Goal: Task Accomplishment & Management: Manage account settings

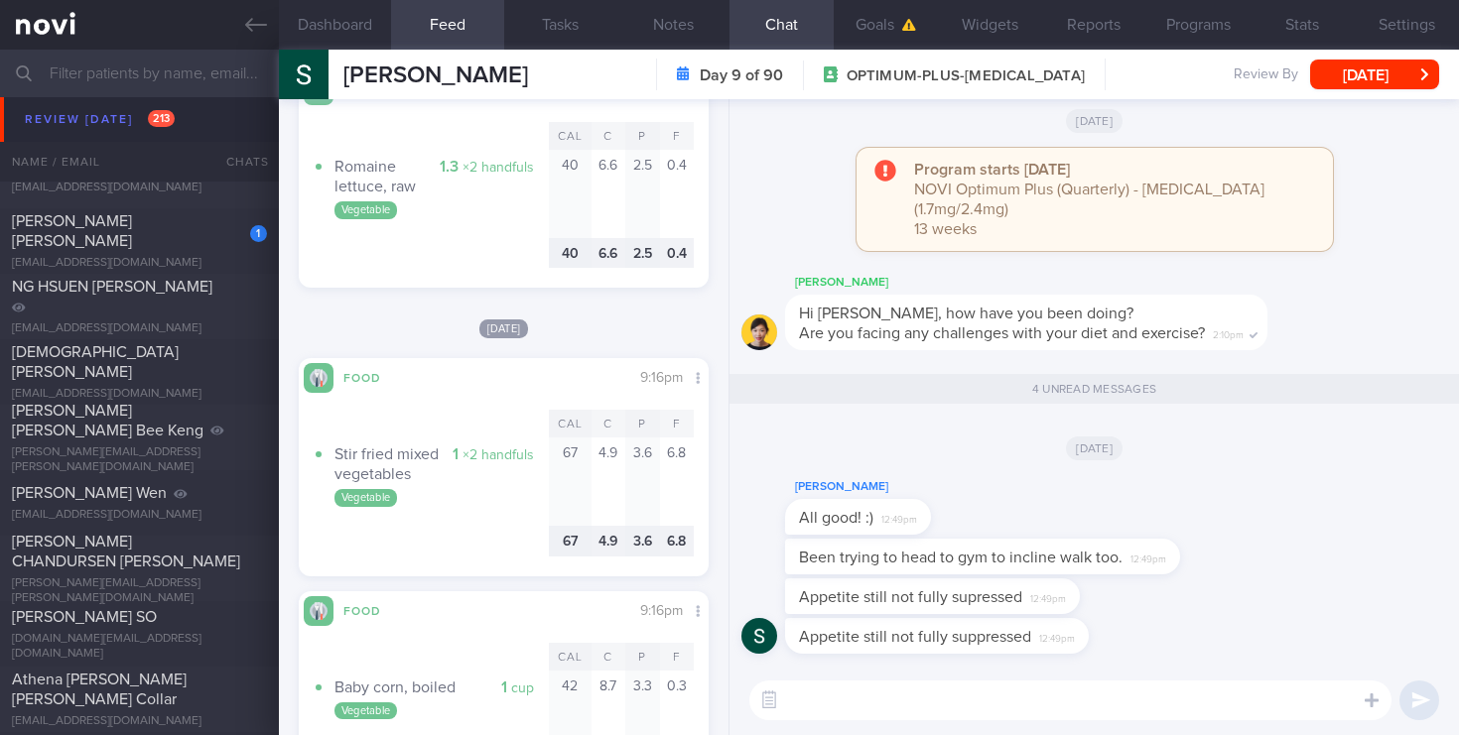
scroll to position [6044, 0]
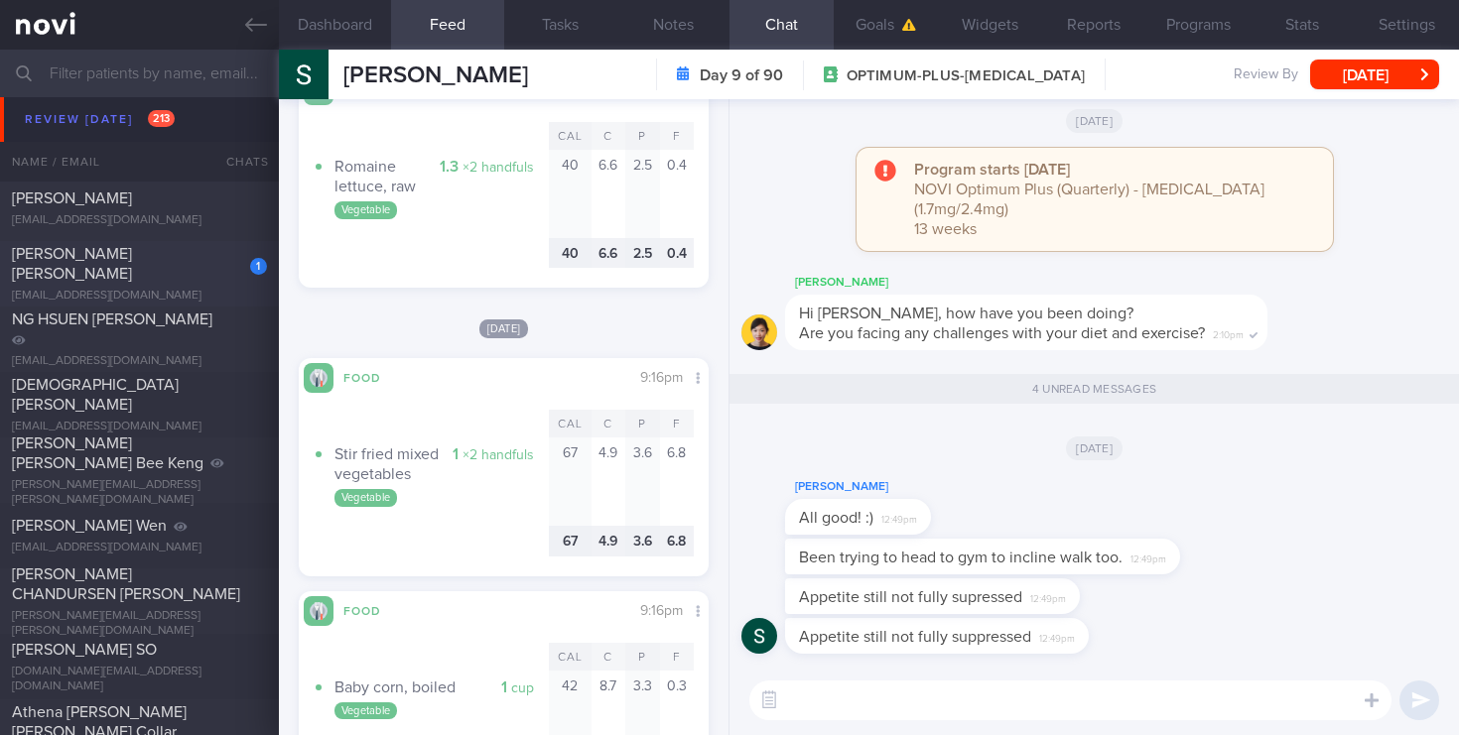
click at [143, 273] on div "[PERSON_NAME] [PERSON_NAME]" at bounding box center [137, 264] width 250 height 40
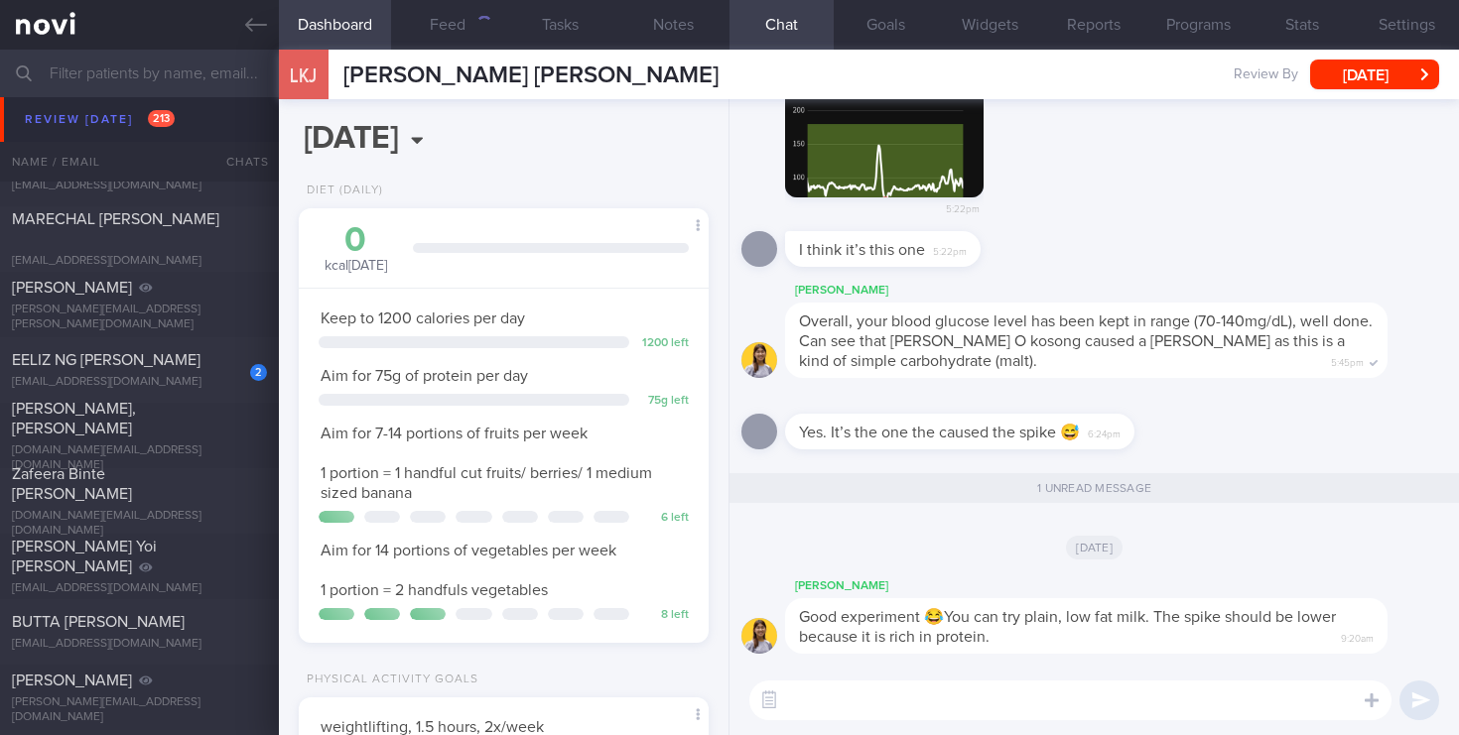
scroll to position [9161, 0]
click at [188, 331] on div "[PERSON_NAME] [PERSON_NAME][EMAIL_ADDRESS][PERSON_NAME][DOMAIN_NAME] [DATE] [DA…" at bounding box center [729, 301] width 1459 height 66
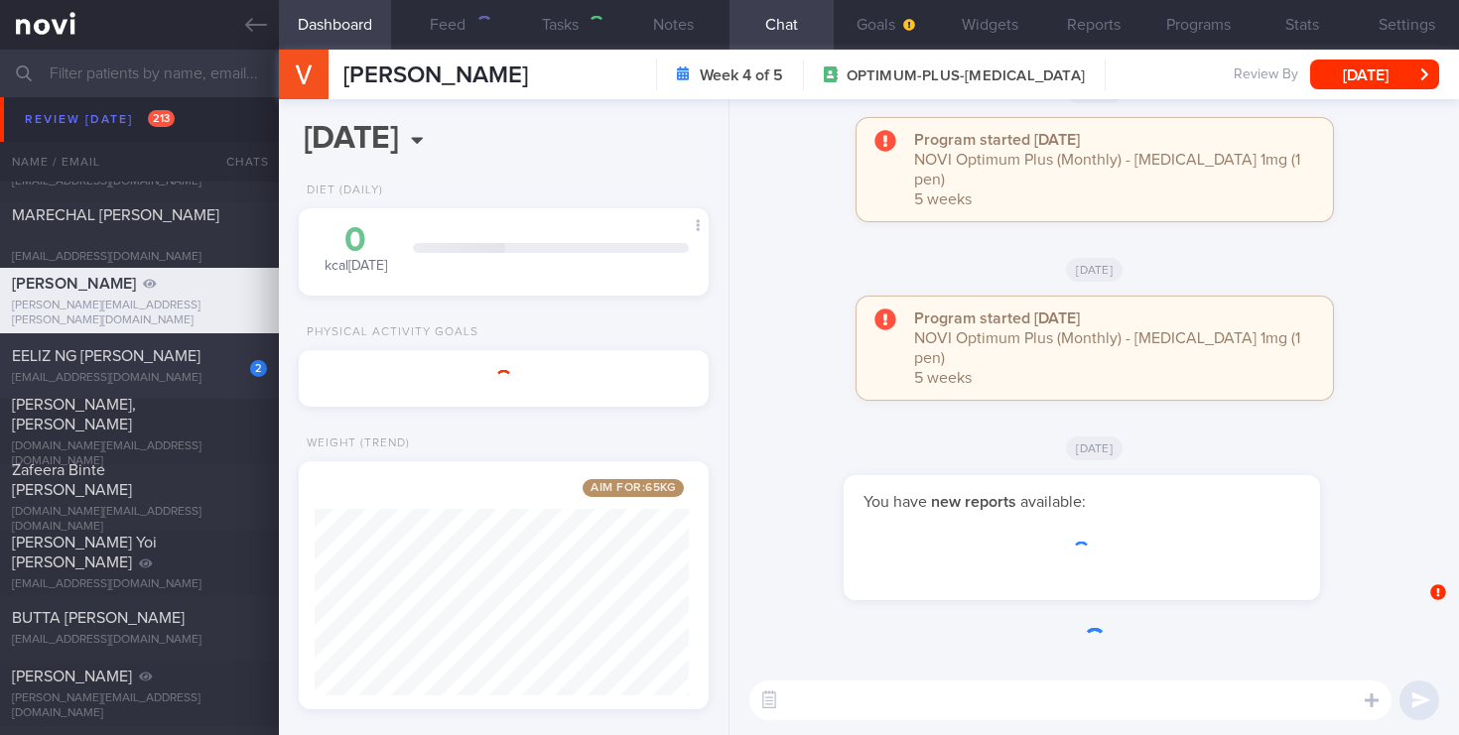
scroll to position [215, 374]
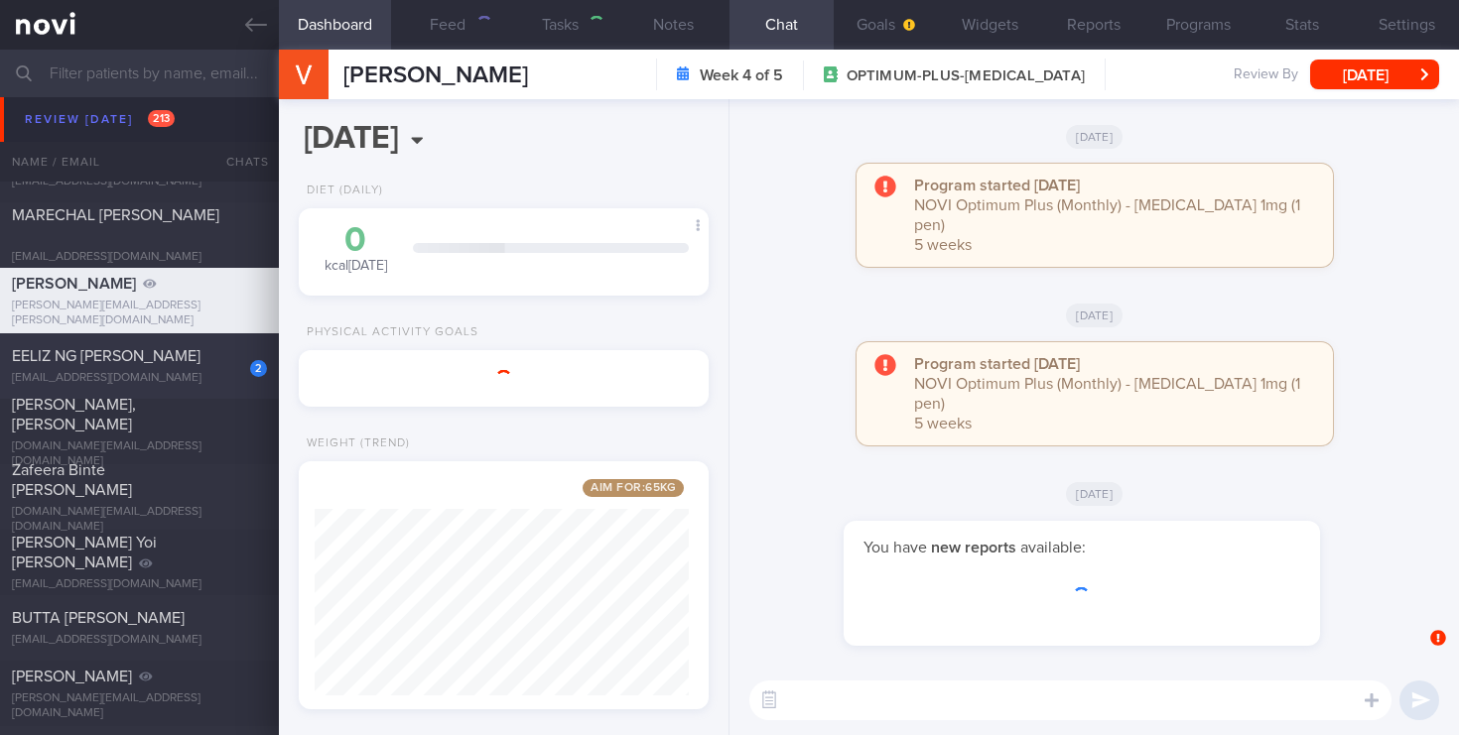
click at [206, 374] on div "[EMAIL_ADDRESS][DOMAIN_NAME]" at bounding box center [139, 378] width 255 height 15
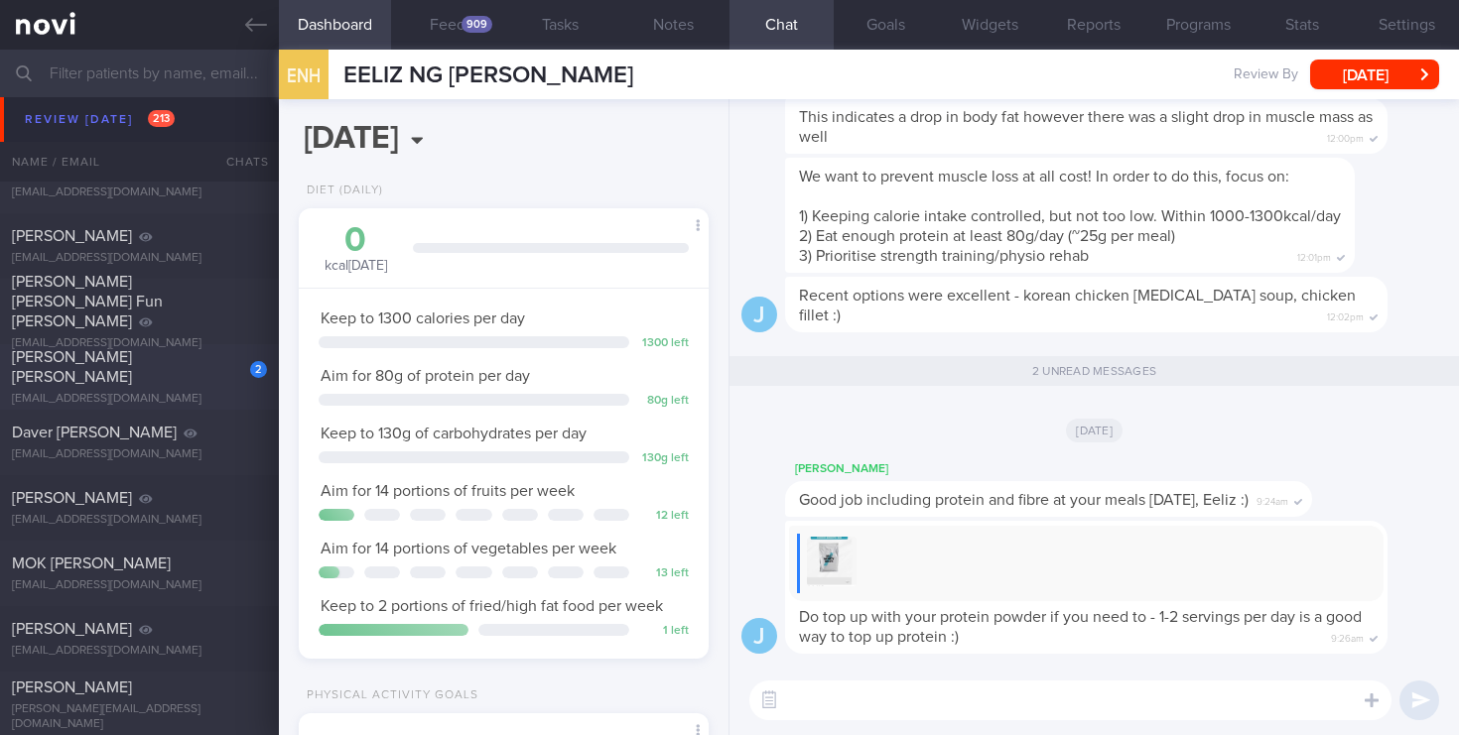
scroll to position [9742, 0]
click at [116, 364] on div "[PERSON_NAME] [PERSON_NAME]" at bounding box center [137, 365] width 250 height 40
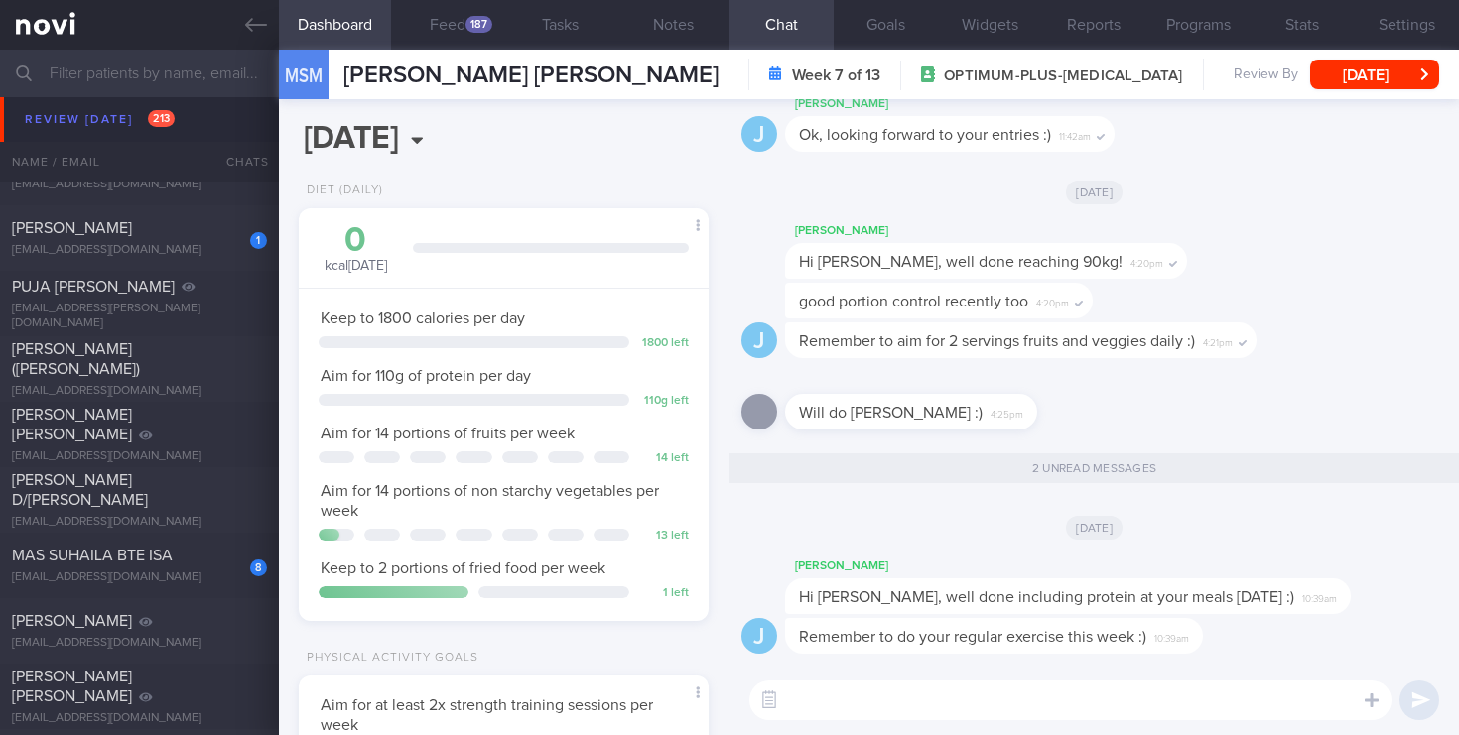
scroll to position [10838, 0]
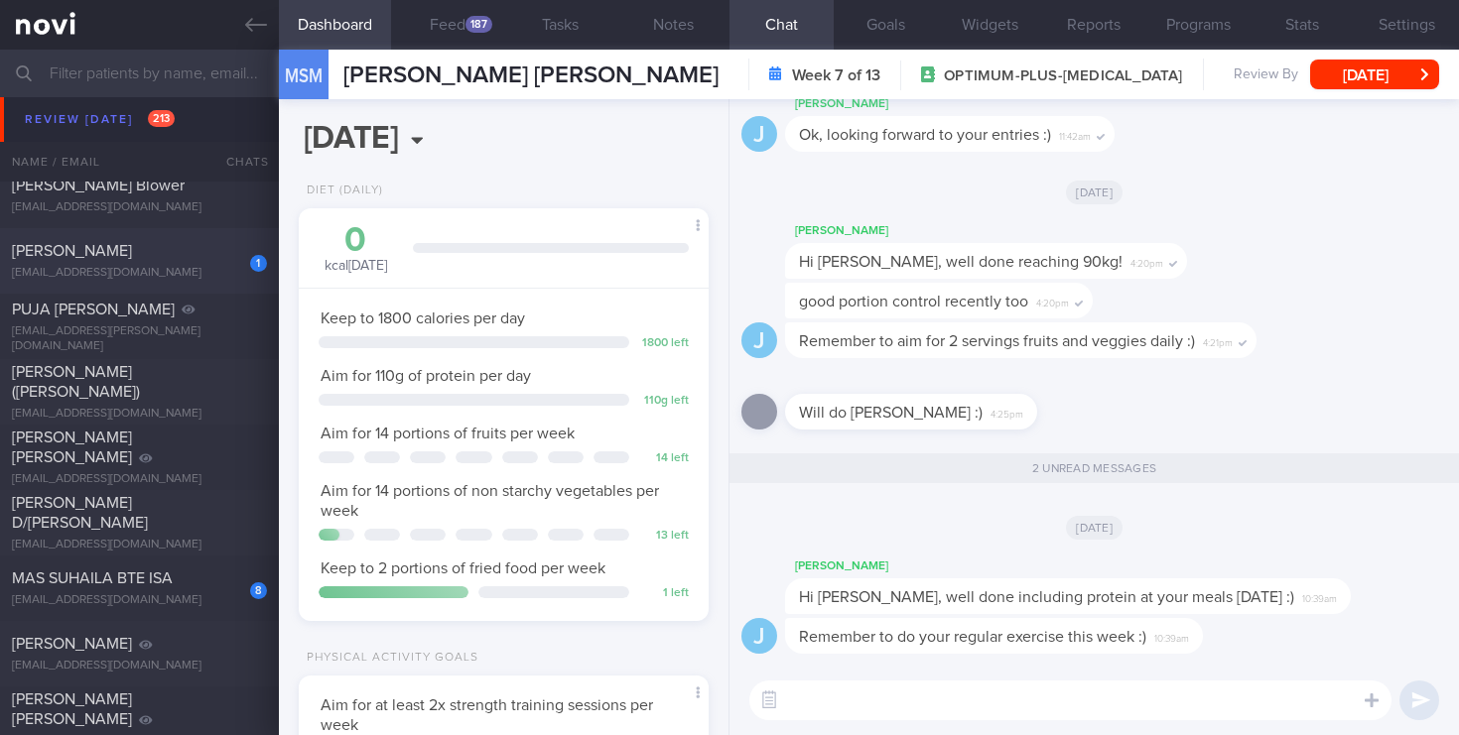
click at [182, 266] on div "[EMAIL_ADDRESS][DOMAIN_NAME]" at bounding box center [139, 273] width 255 height 15
select select "8"
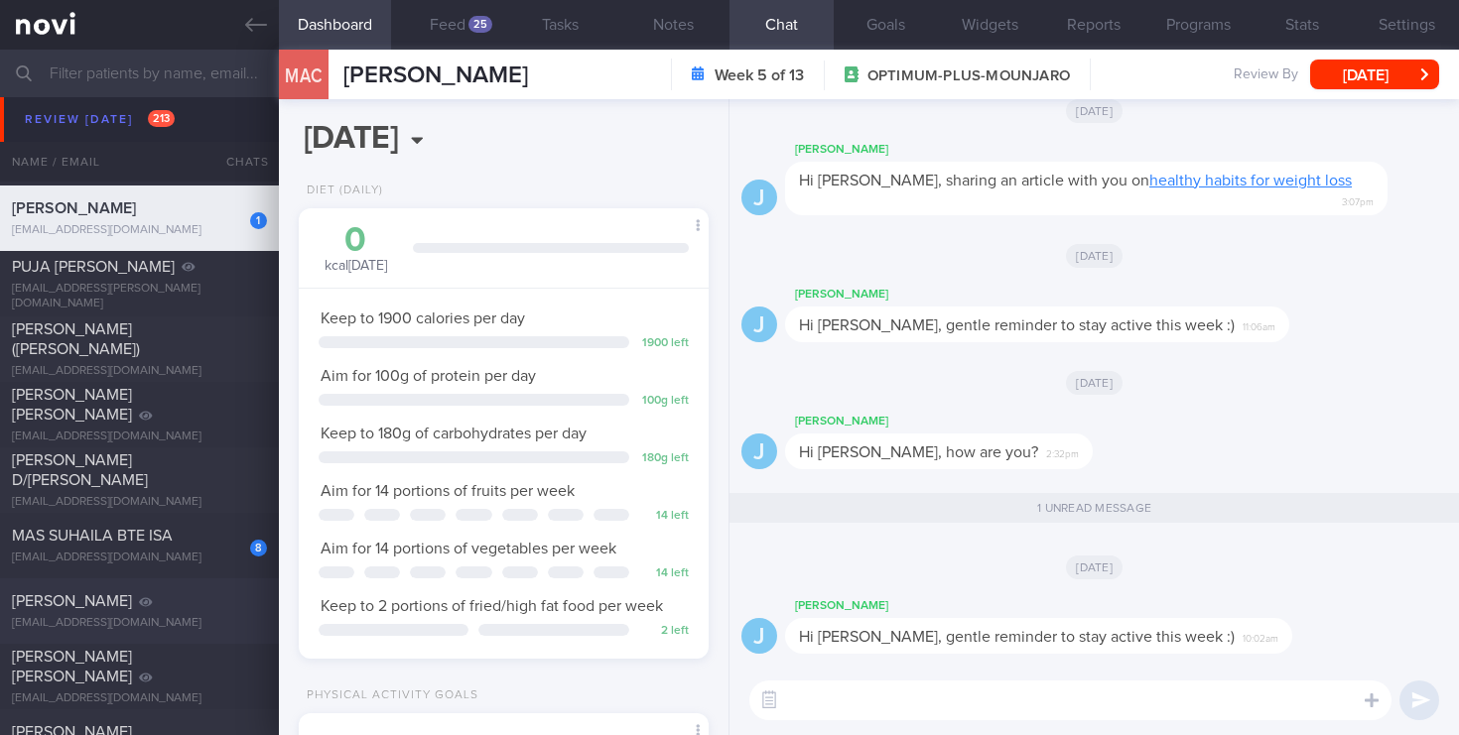
scroll to position [10971, 0]
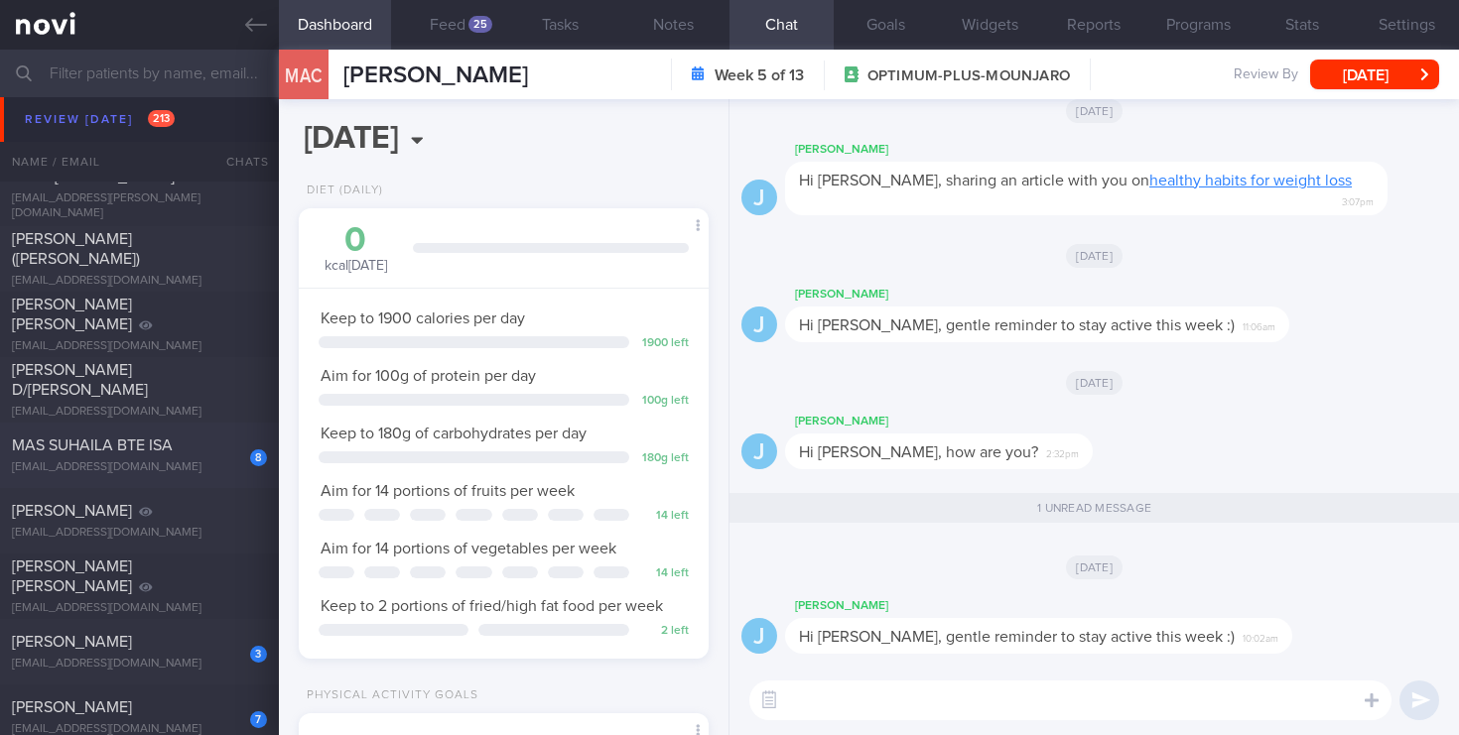
click at [137, 436] on div "MAS SUHAILA BTE ISA" at bounding box center [137, 446] width 250 height 20
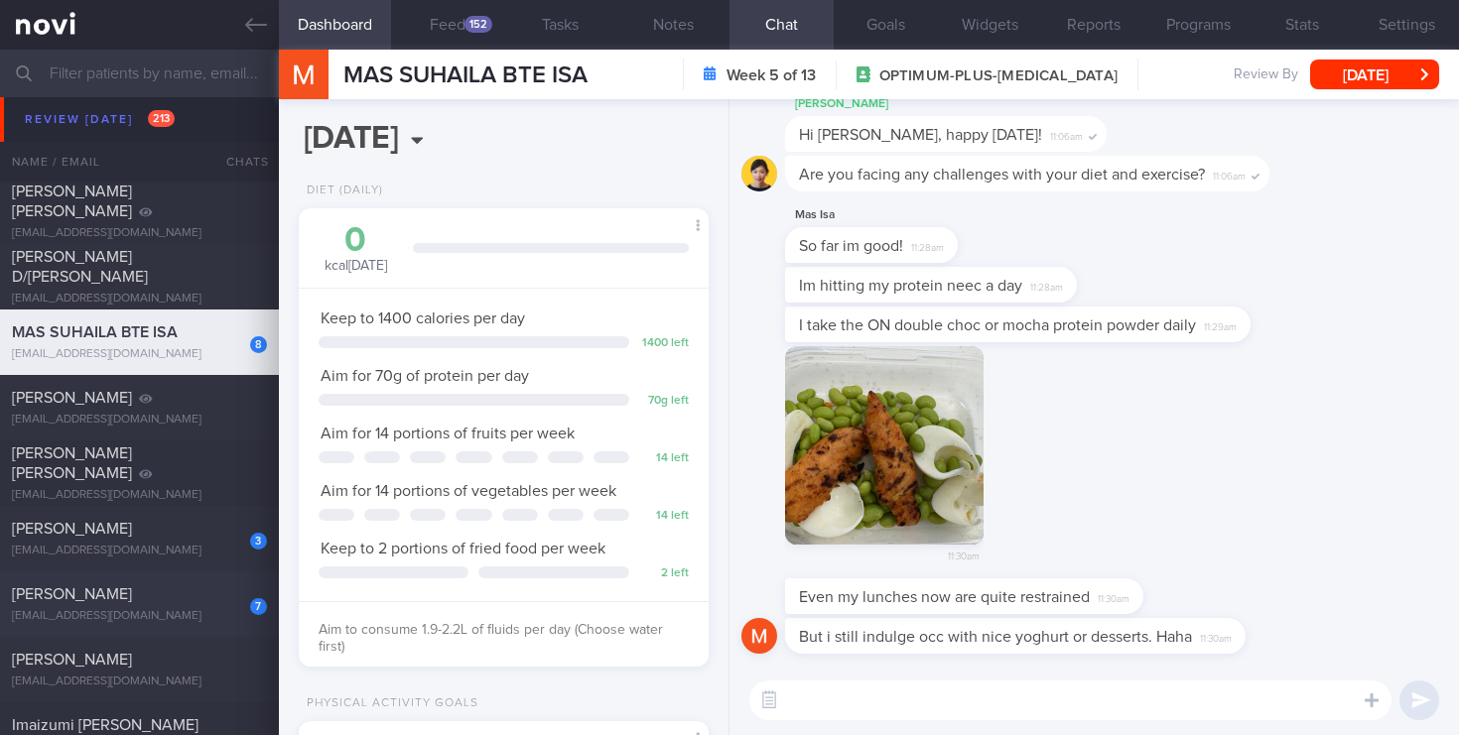
scroll to position [11090, 0]
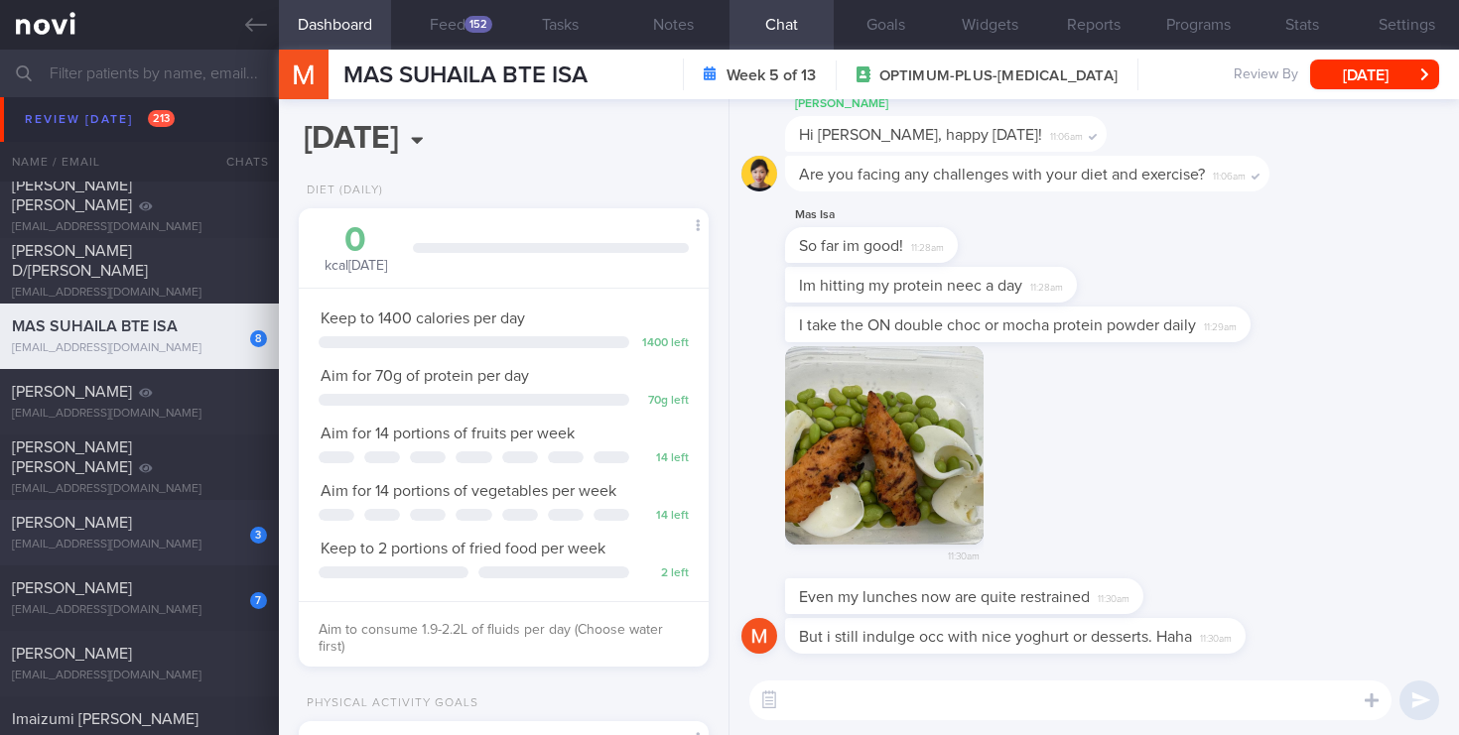
click at [177, 541] on div "[EMAIL_ADDRESS][DOMAIN_NAME]" at bounding box center [139, 545] width 255 height 15
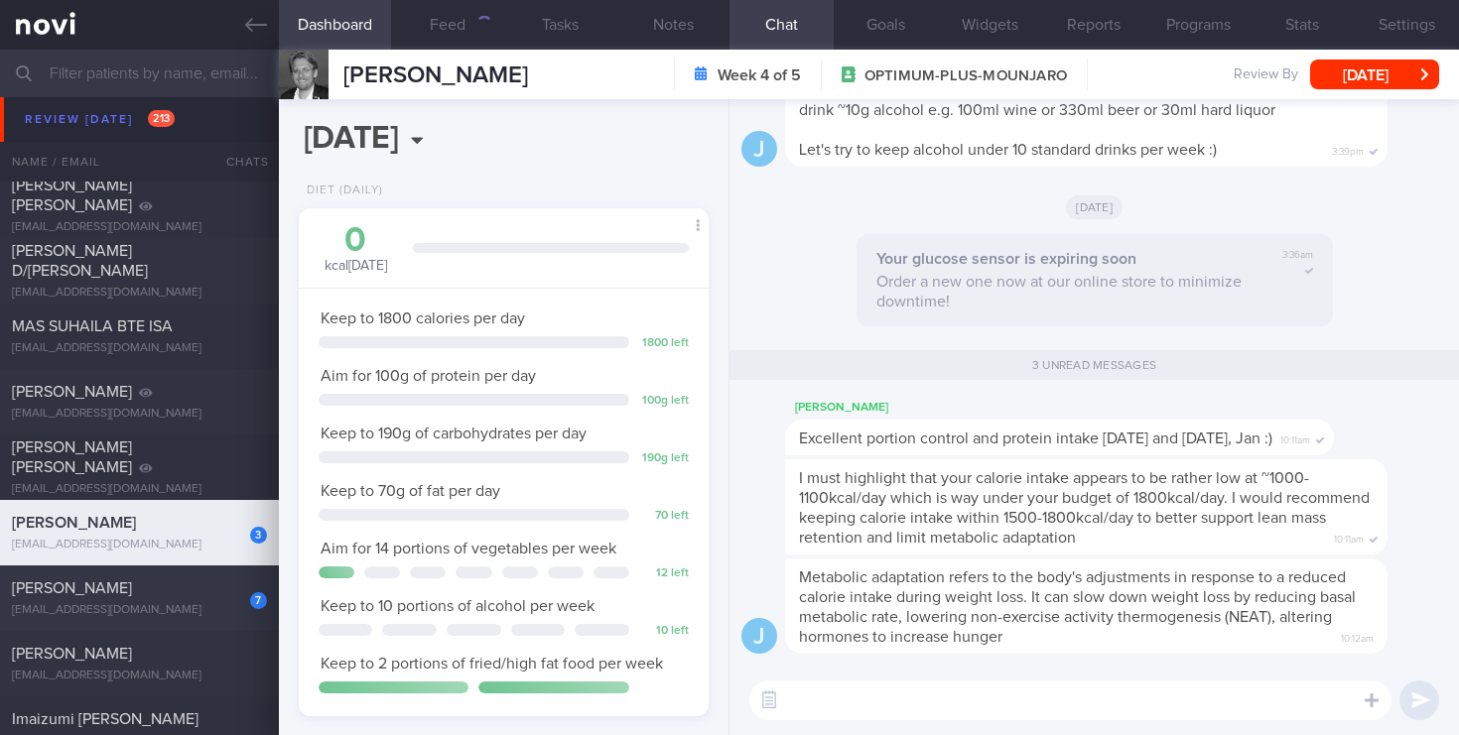
click at [200, 590] on div "[PERSON_NAME]" at bounding box center [137, 589] width 250 height 20
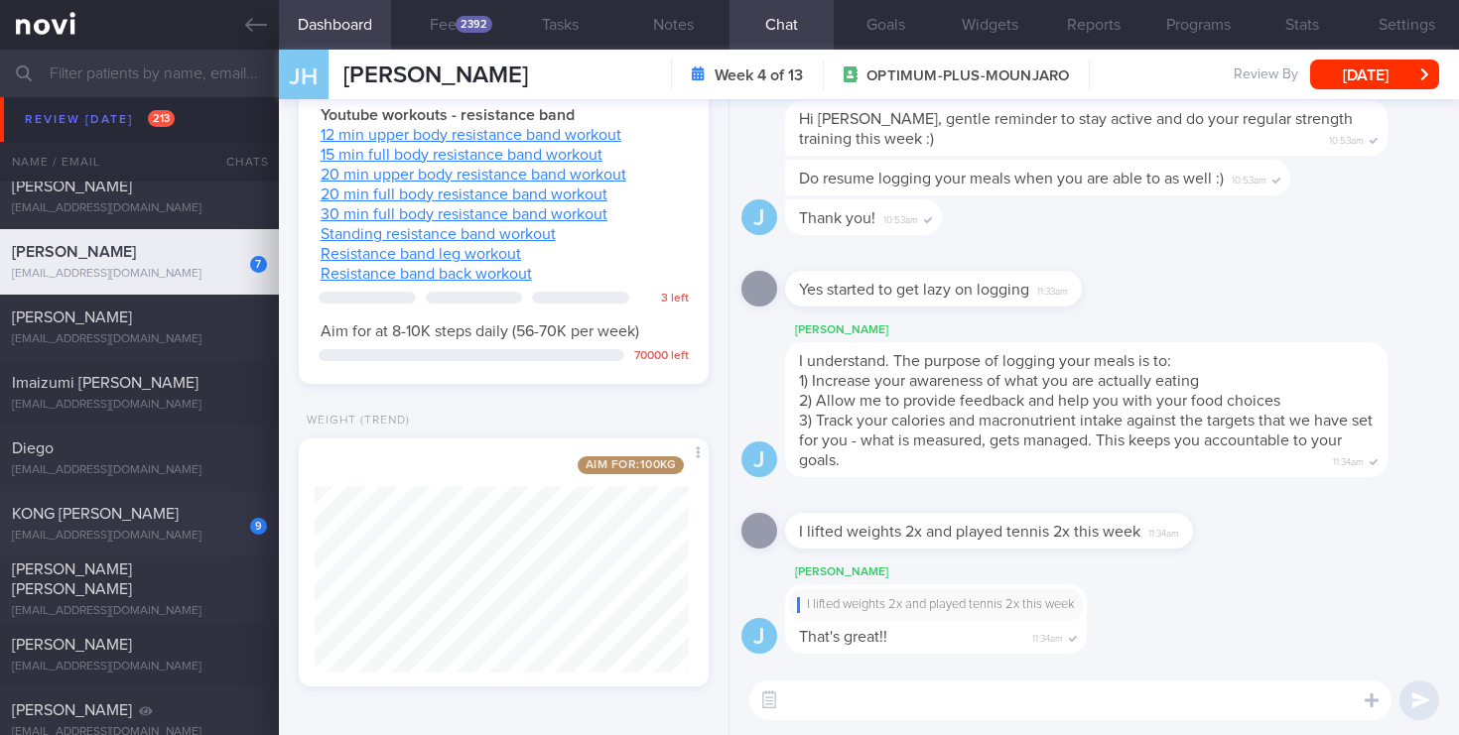
click at [146, 534] on div "[EMAIL_ADDRESS][DOMAIN_NAME]" at bounding box center [139, 536] width 255 height 15
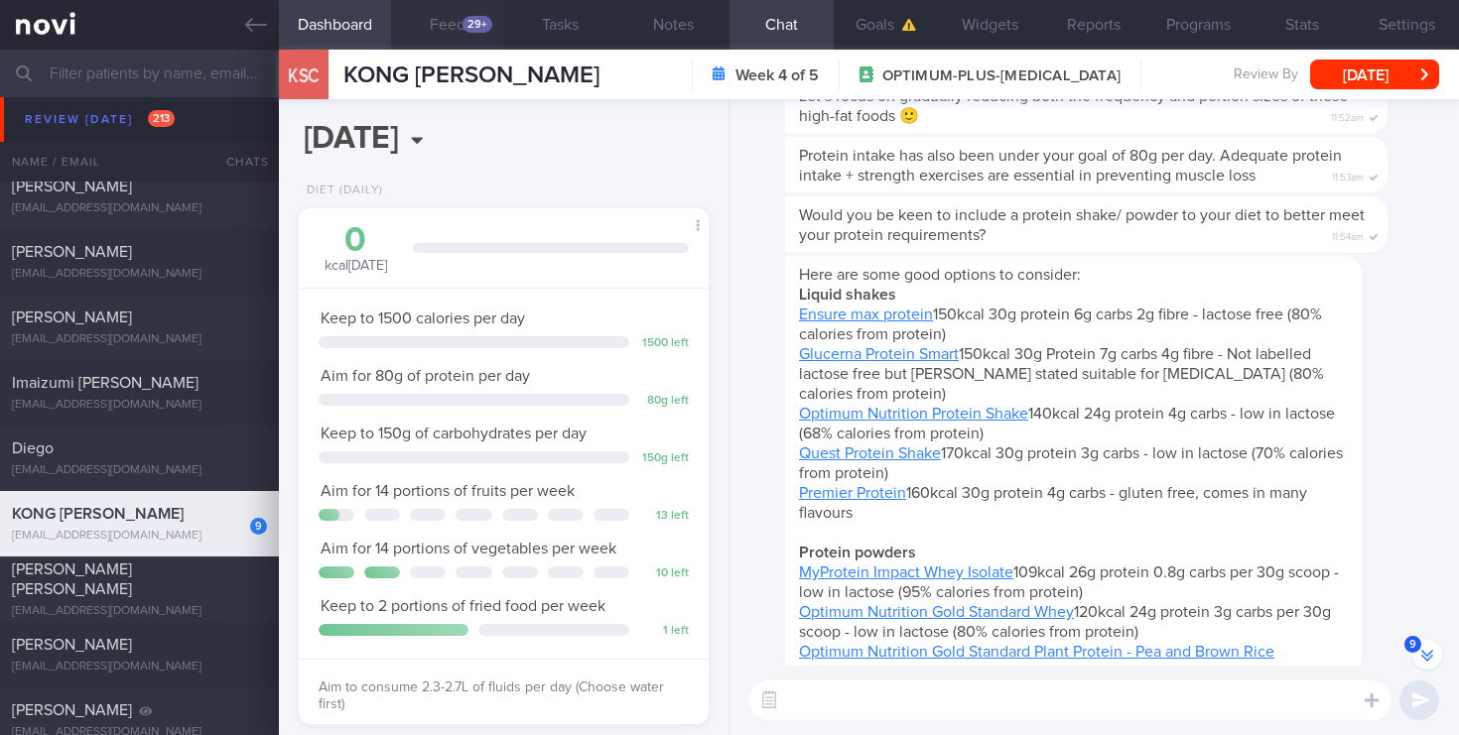
click at [476, 35] on button "Feed 29+" at bounding box center [447, 25] width 113 height 50
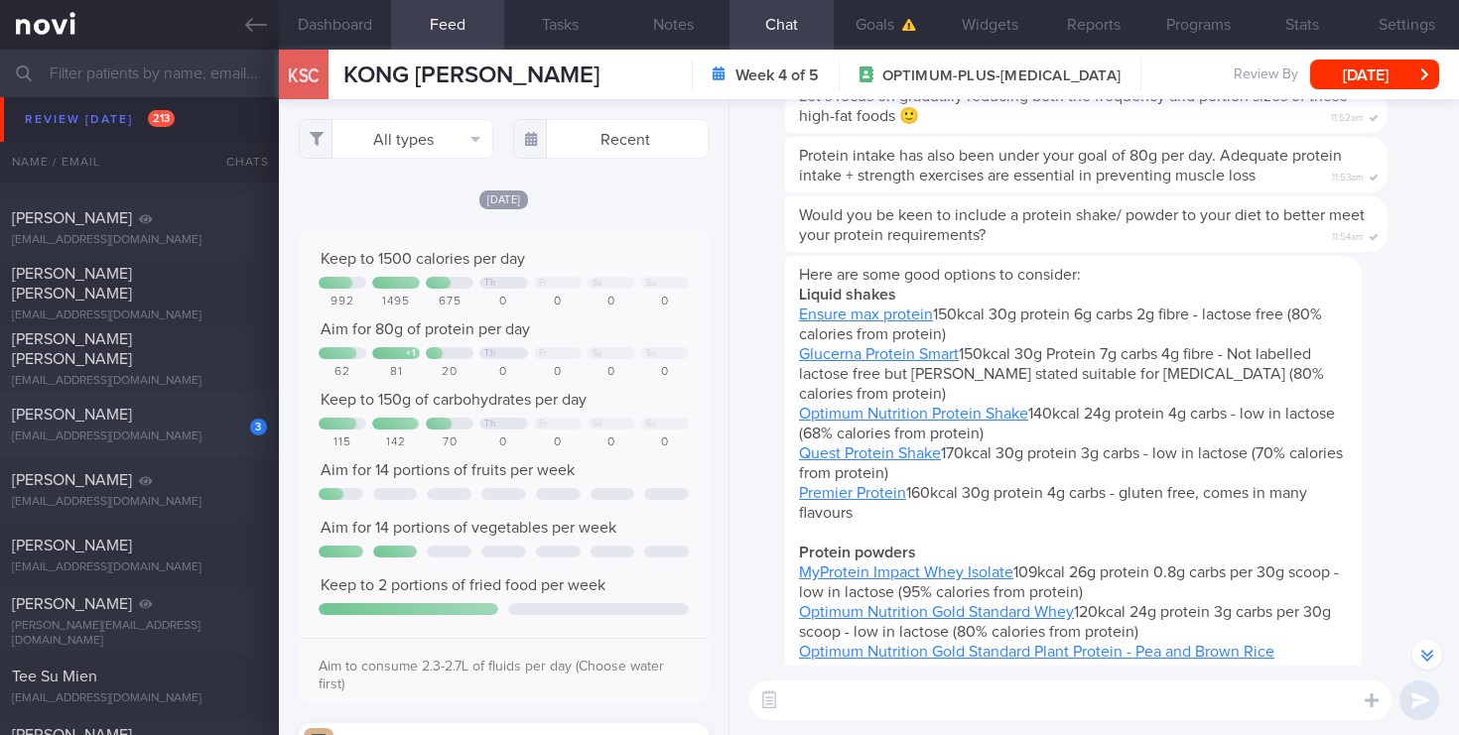
click at [171, 440] on div "[EMAIL_ADDRESS][DOMAIN_NAME]" at bounding box center [139, 437] width 255 height 15
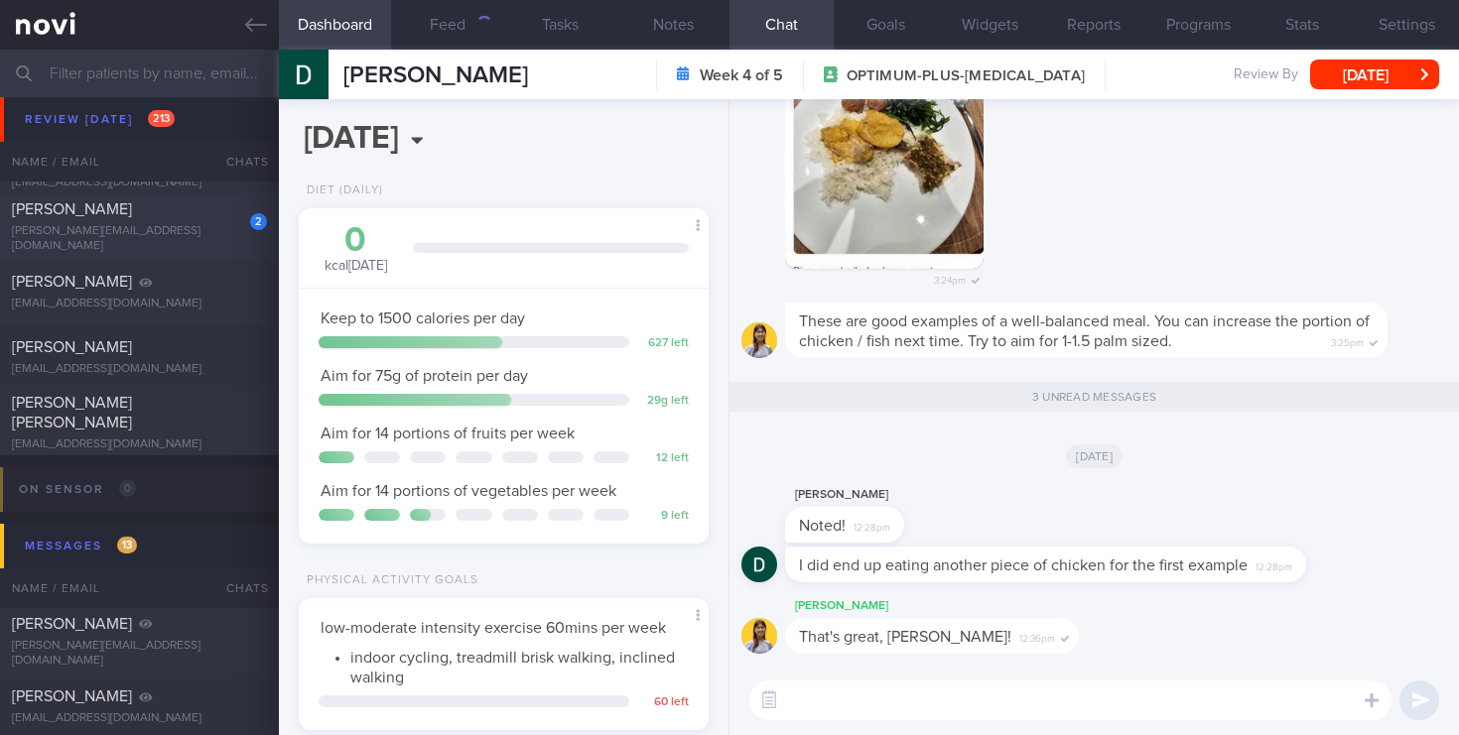
click at [238, 230] on div "2" at bounding box center [245, 214] width 44 height 31
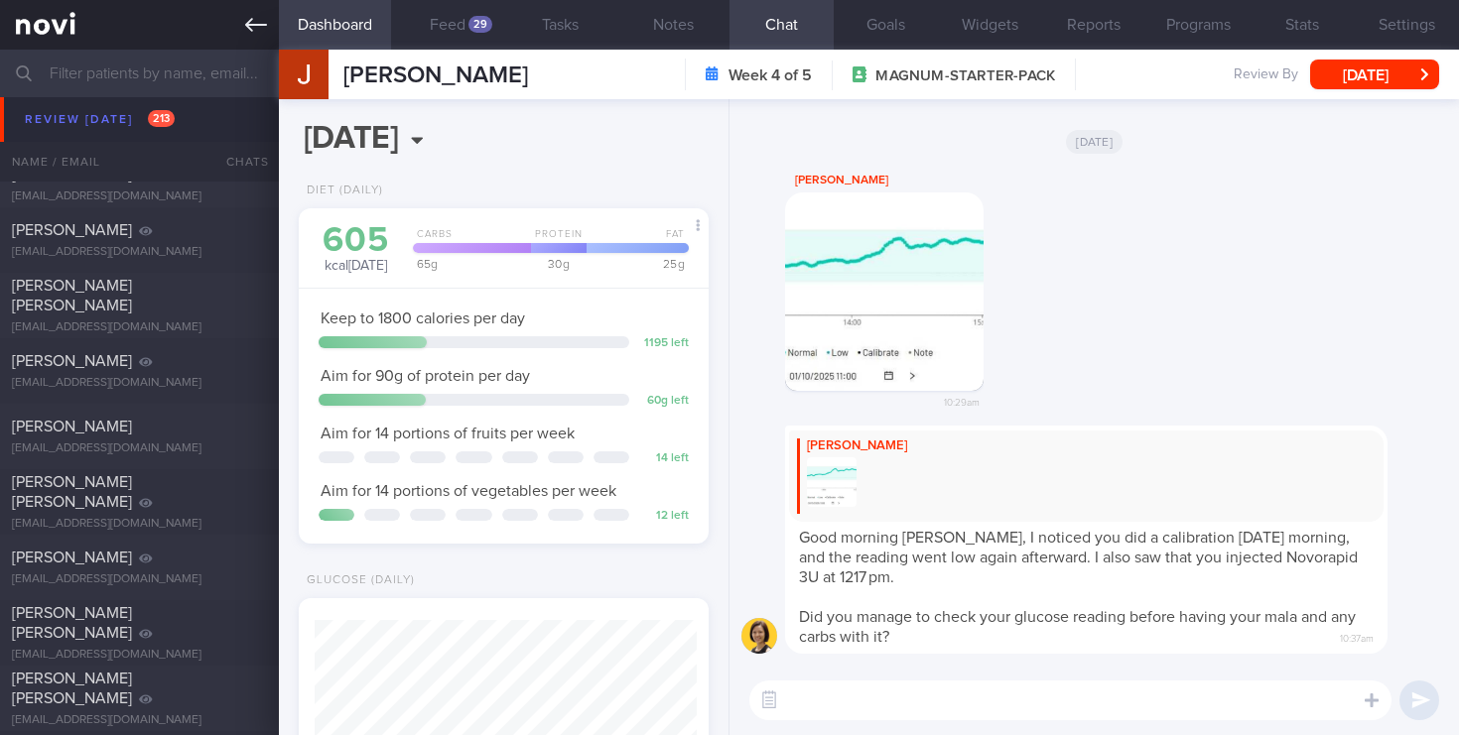
scroll to position [191, 382]
